Goal: Communication & Community: Answer question/provide support

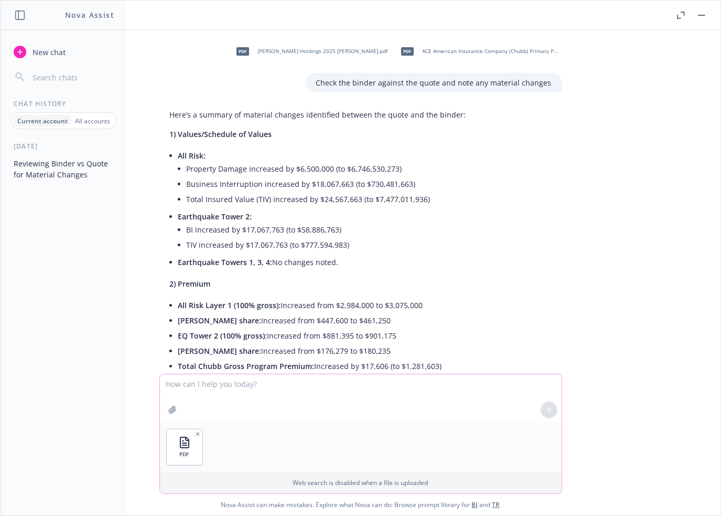
click at [239, 386] on textarea at bounding box center [361, 398] width 402 height 48
drag, startPoint x: 224, startPoint y: 384, endPoint x: 443, endPoint y: 388, distance: 218.8
click at [443, 388] on textarea "what are the ductibles" at bounding box center [361, 397] width 402 height 49
drag, startPoint x: 221, startPoint y: 386, endPoint x: 299, endPoint y: 417, distance: 83.4
click at [299, 417] on textarea "what are the ductibles" at bounding box center [361, 397] width 402 height 49
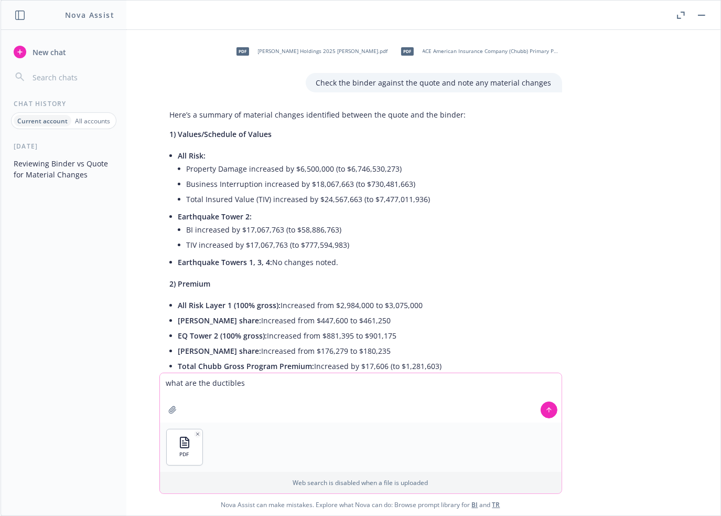
drag, startPoint x: 247, startPoint y: 382, endPoint x: 209, endPoint y: 387, distance: 38.0
click at [209, 387] on textarea "what are the ductibles" at bounding box center [361, 397] width 402 height 49
type textarea "what are the deductibles?"
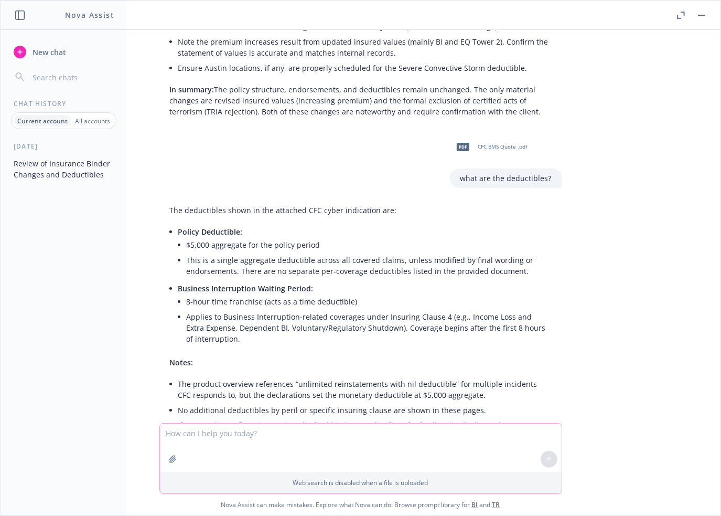
scroll to position [636, 0]
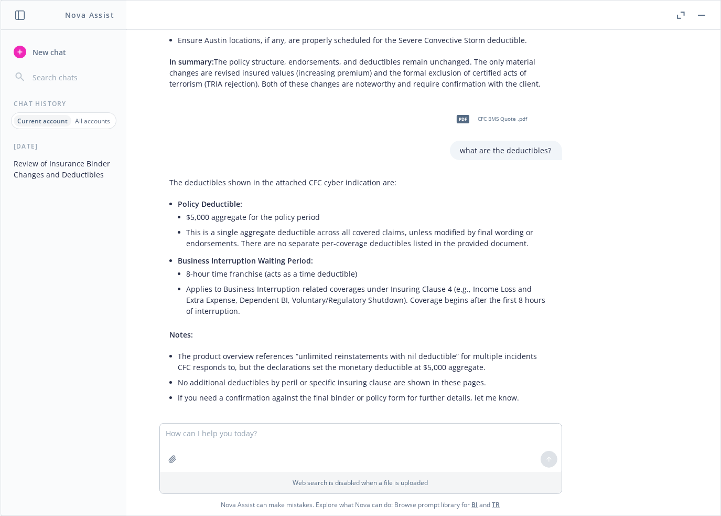
click at [411, 266] on li "8-hour time franchise (acts as a time deductible)" at bounding box center [369, 273] width 365 height 15
click at [589, 254] on div "pdf [PERSON_NAME] Holdings 2025 Chubb Binder.pdf pdf ACE American Insurance Com…" at bounding box center [361, 226] width 720 height 393
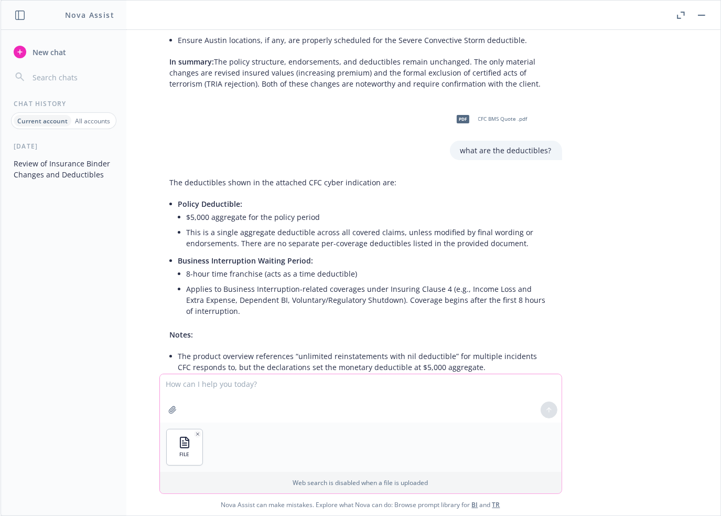
click at [276, 385] on textarea at bounding box center [361, 398] width 402 height 48
type textarea "Draft an email to the client summarizing this cyber quote comparison and noting…"
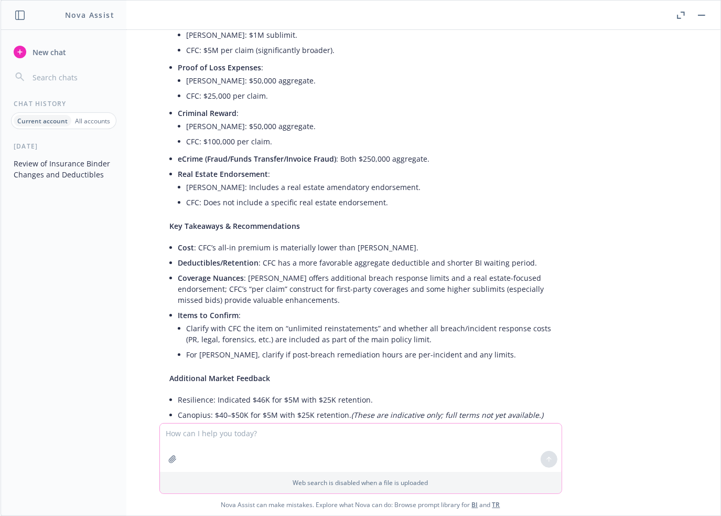
scroll to position [1586, 0]
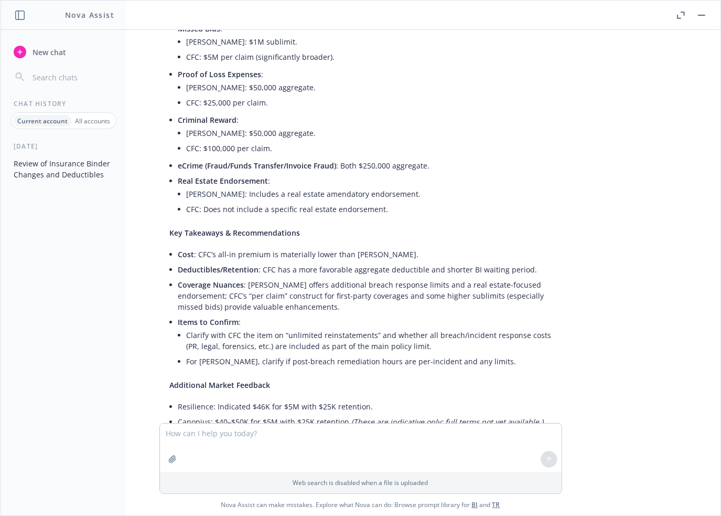
click at [705, 108] on div "pdf [PERSON_NAME] Holdings 2025 Chubb Binder.pdf pdf ACE American Insurance Com…" at bounding box center [361, 226] width 720 height 393
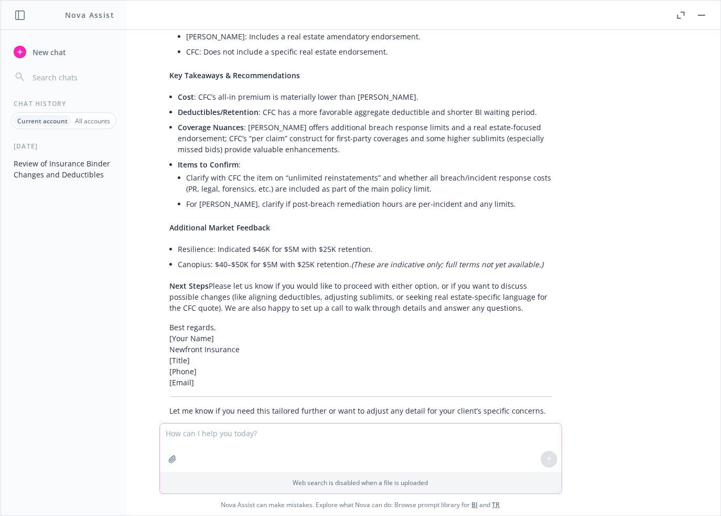
click at [259, 432] on textarea at bounding box center [361, 447] width 402 height 48
type textarea "Write a recommendation for [PERSON_NAME]"
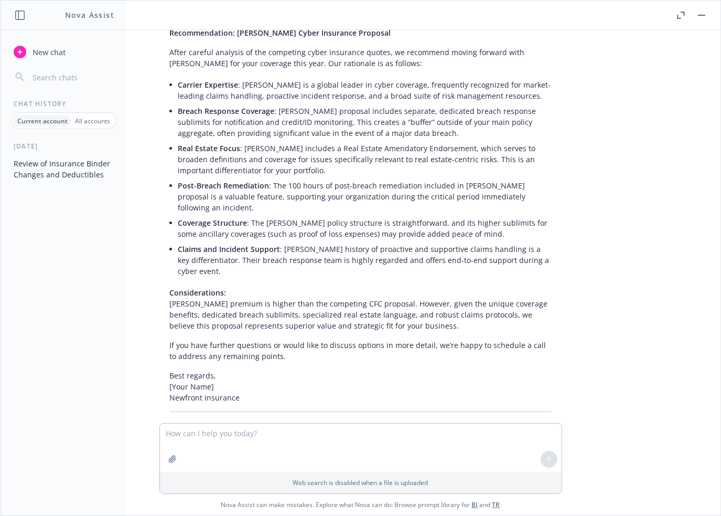
scroll to position [2217, 0]
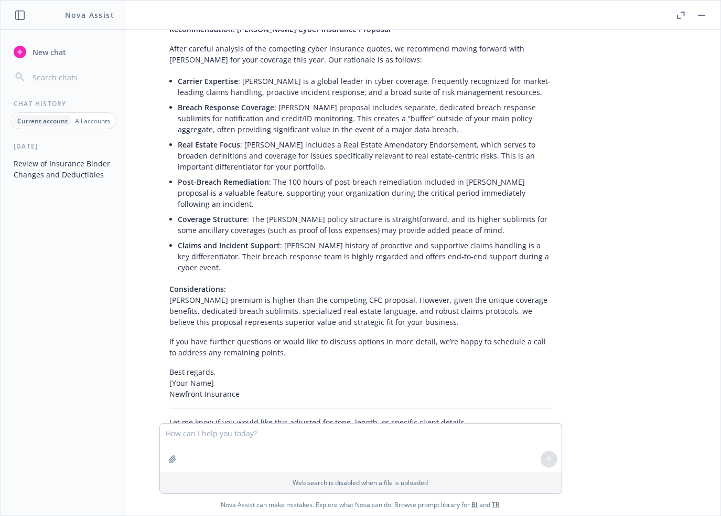
click at [509, 283] on p "Considerations: [PERSON_NAME] premium is higher than the competing CFC proposal…" at bounding box center [361, 305] width 382 height 44
click at [404, 289] on p "Considerations: [PERSON_NAME] premium is higher than the competing CFC proposal…" at bounding box center [361, 305] width 382 height 44
click at [286, 432] on textarea at bounding box center [361, 447] width 402 height 48
type textarea "Summarize this in one paragraph"
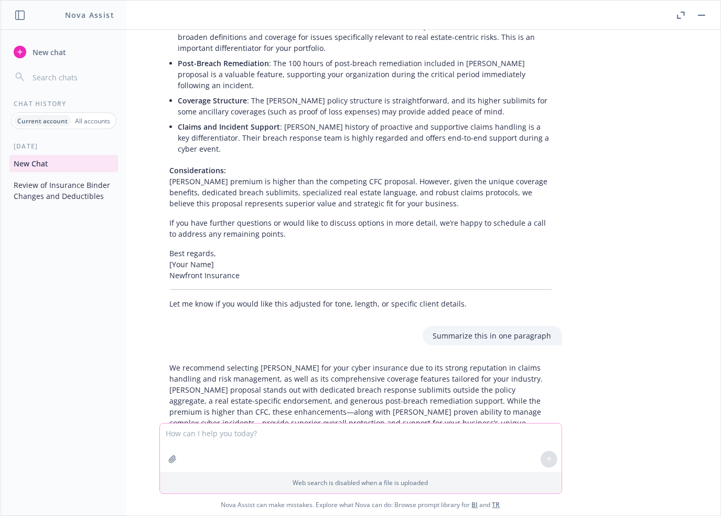
scroll to position [2336, 0]
click at [293, 434] on textarea at bounding box center [361, 447] width 402 height 48
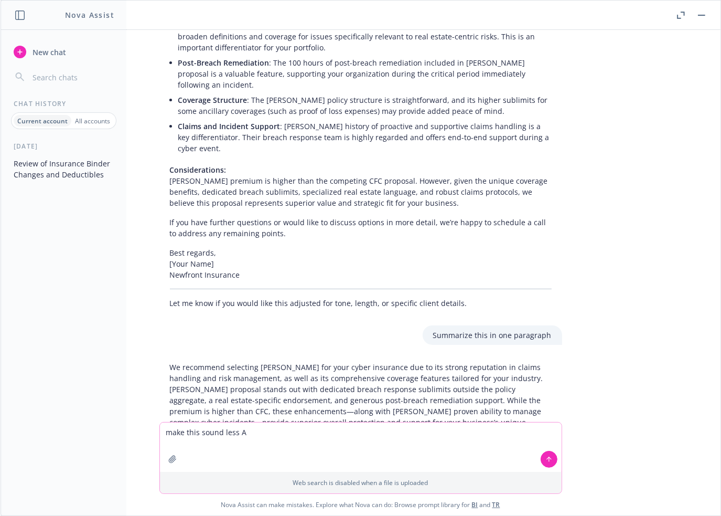
type textarea "make this sound less AI"
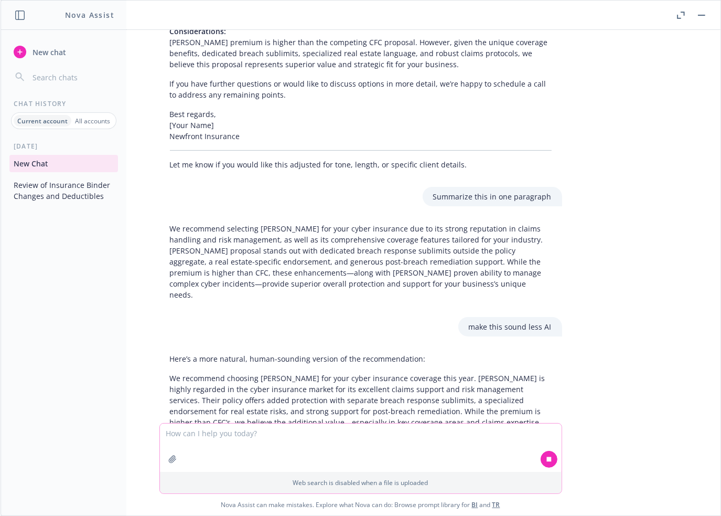
scroll to position [2486, 0]
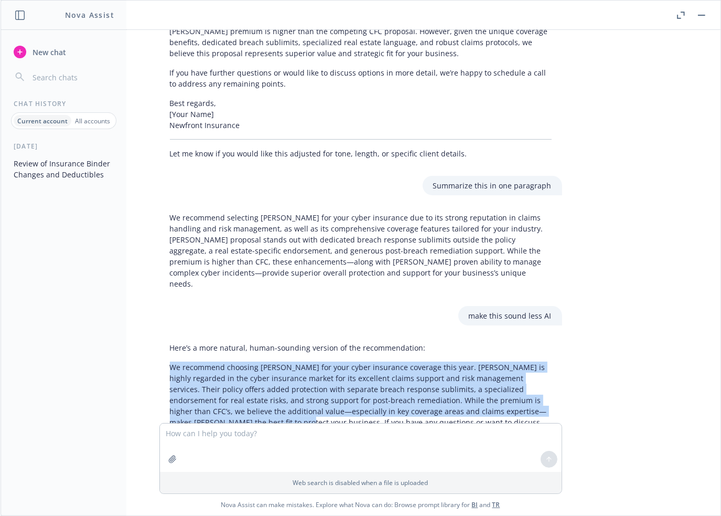
drag, startPoint x: 523, startPoint y: 367, endPoint x: 153, endPoint y: 325, distance: 371.7
click at [159, 338] on div "Here’s a more natural, human-sounding version of the recommendation: We recomme…" at bounding box center [360, 390] width 403 height 105
copy p "We recommend choosing [PERSON_NAME] for your cyber insurance coverage this year…"
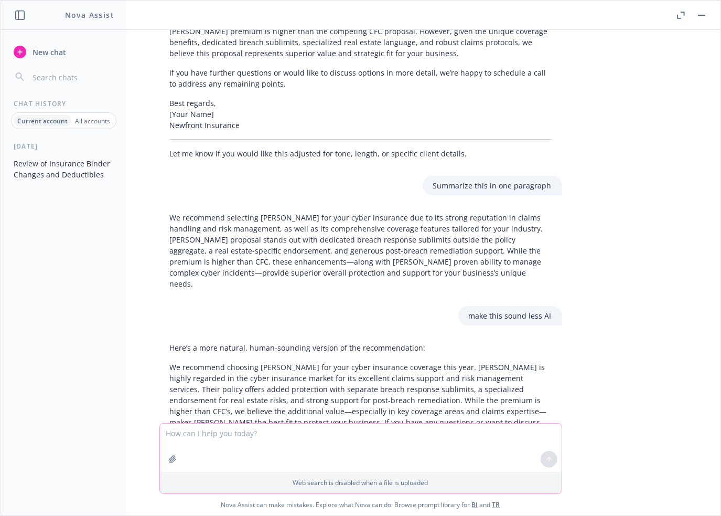
click at [225, 437] on textarea at bounding box center [361, 447] width 402 height 48
type textarea "i"
paste textarea "I think this combined programme makes the most sense for their structure and [P…"
type textarea "also incorporate this: I think this combined programme makes the most sense for…"
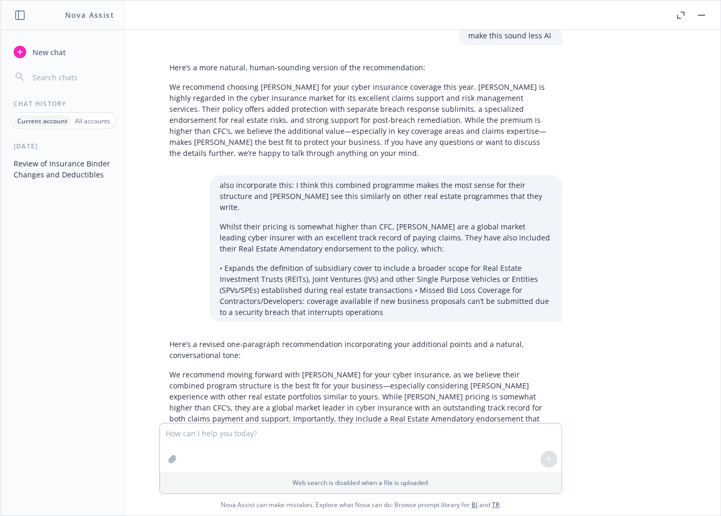
scroll to position [2773, 0]
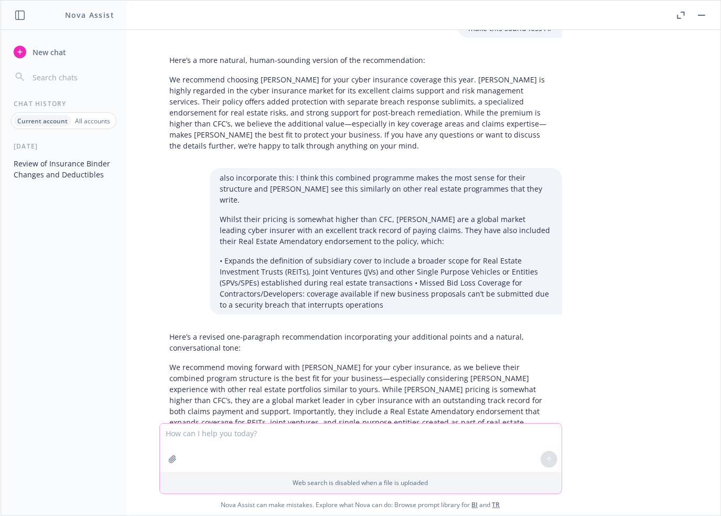
click at [300, 440] on textarea at bounding box center [361, 447] width 402 height 48
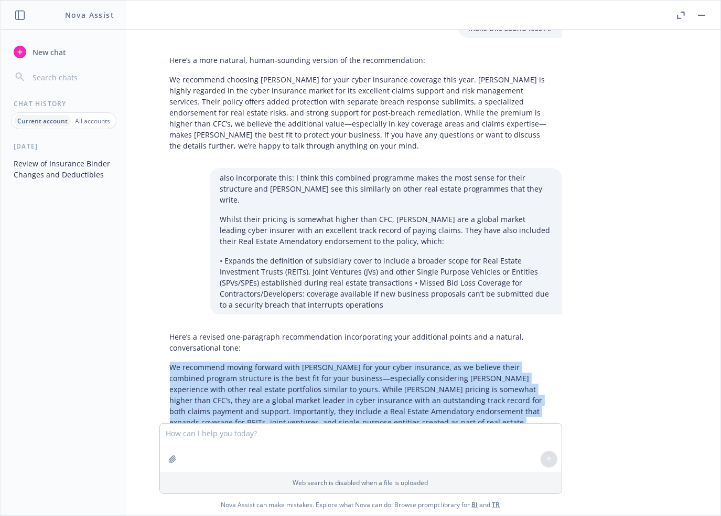
drag, startPoint x: 162, startPoint y: 312, endPoint x: 523, endPoint y: 392, distance: 370.2
click at [523, 392] on p "We recommend moving forward with [PERSON_NAME] for your cyber insurance, as we …" at bounding box center [361, 410] width 382 height 99
copy p "We recommend moving forward with [PERSON_NAME] for your cyber insurance, as we …"
